Goal: Navigation & Orientation: Find specific page/section

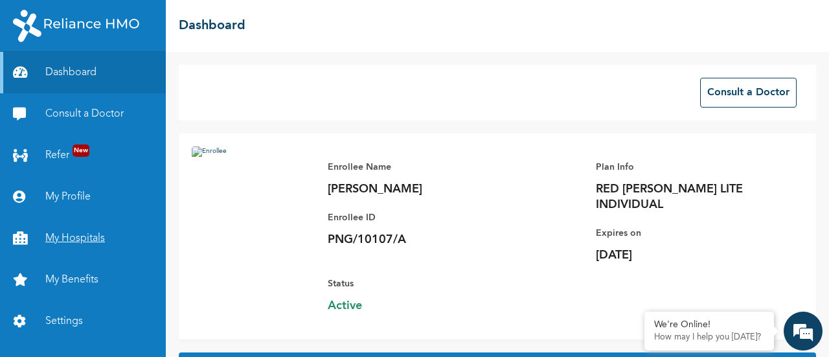
click at [56, 249] on link "My Hospitals" at bounding box center [83, 238] width 166 height 41
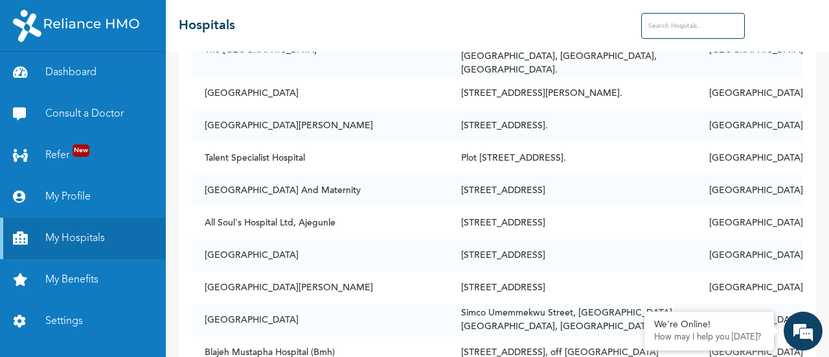
scroll to position [792, 0]
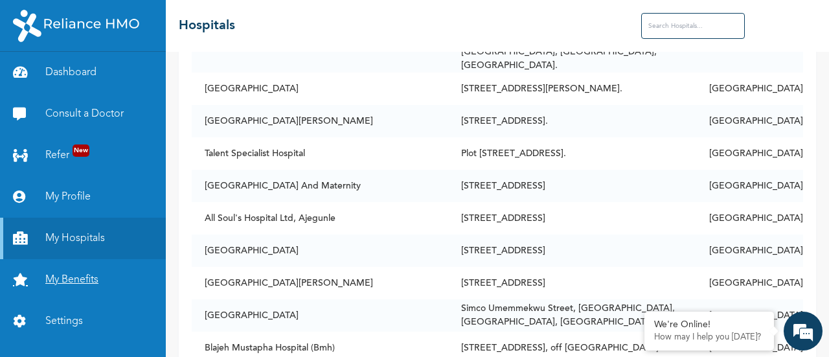
click at [121, 270] on link "My Benefits" at bounding box center [83, 279] width 166 height 41
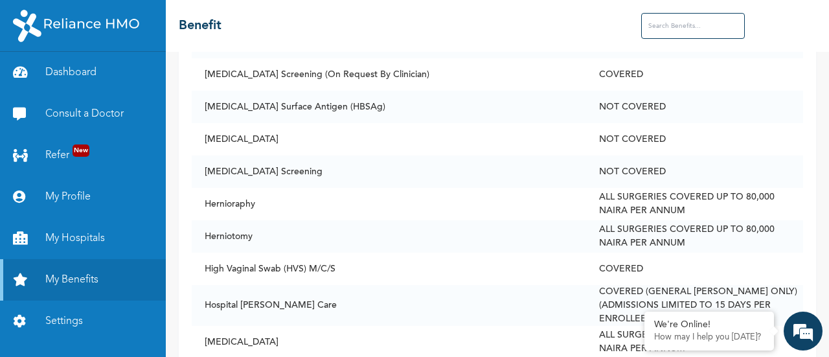
scroll to position [2679, 0]
click at [105, 233] on link "My Hospitals" at bounding box center [83, 238] width 166 height 41
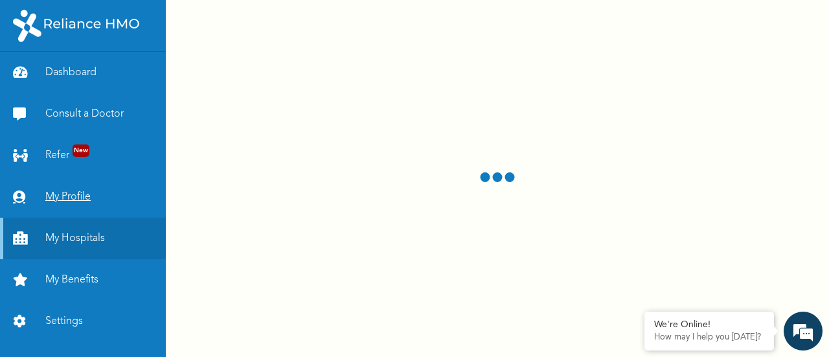
click at [62, 194] on link "My Profile" at bounding box center [83, 196] width 166 height 41
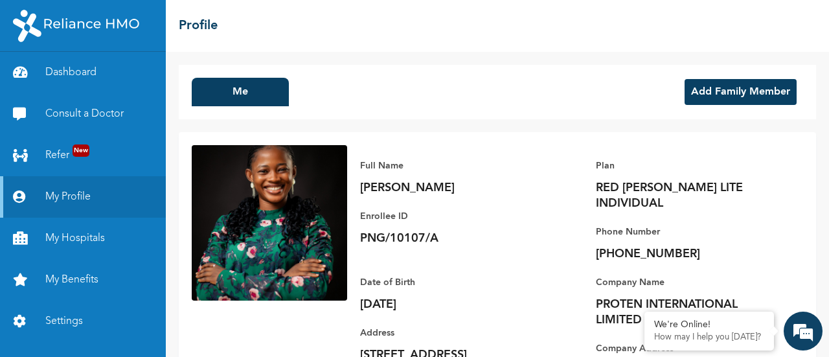
scroll to position [73, 0]
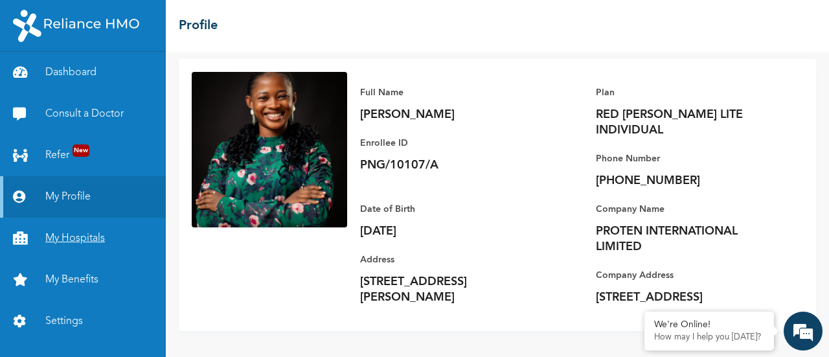
click at [92, 244] on link "My Hospitals" at bounding box center [83, 238] width 166 height 41
